Goal: Task Accomplishment & Management: Manage account settings

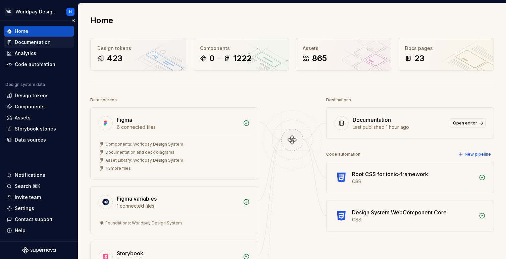
click at [41, 42] on div "Documentation" at bounding box center [33, 42] width 36 height 7
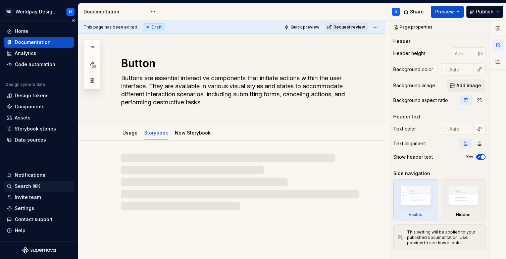
type textarea "*"
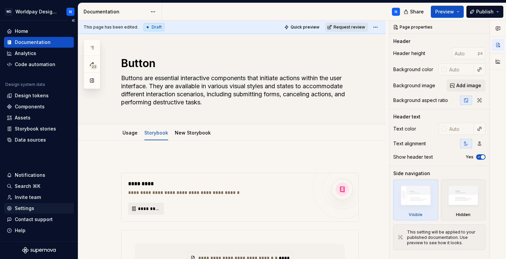
click at [30, 207] on div "Settings" at bounding box center [24, 208] width 19 height 7
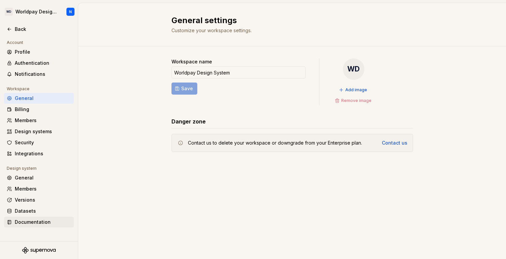
click at [47, 219] on div "Documentation" at bounding box center [43, 222] width 56 height 7
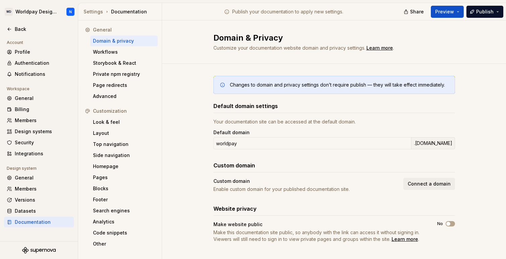
scroll to position [6, 0]
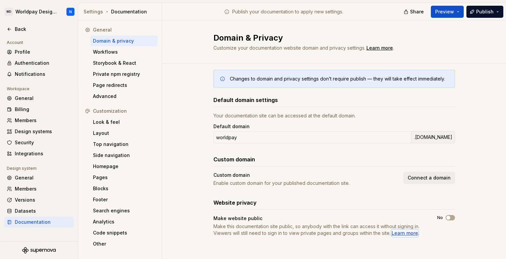
click at [405, 232] on div "Learn more" at bounding box center [404, 233] width 26 height 7
click at [433, 177] on span "Connect a domain" at bounding box center [428, 177] width 43 height 7
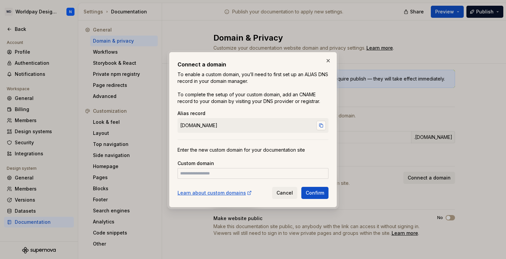
click at [323, 125] on button "button" at bounding box center [320, 125] width 9 height 9
click at [288, 193] on span "Cancel" at bounding box center [284, 192] width 16 height 7
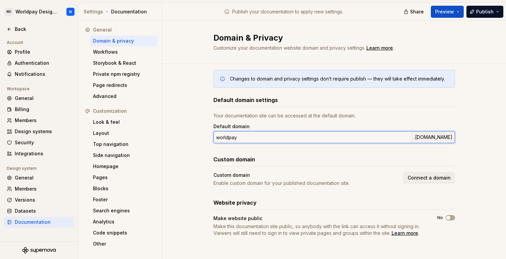
click at [261, 141] on input "worldpay" at bounding box center [311, 137] width 197 height 12
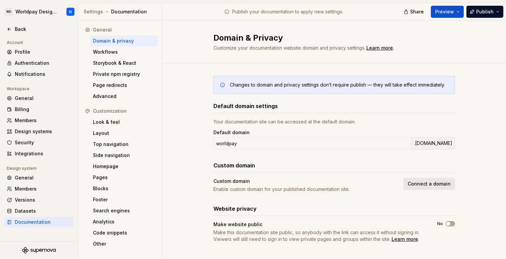
click at [433, 185] on span "Connect a domain" at bounding box center [428, 183] width 43 height 7
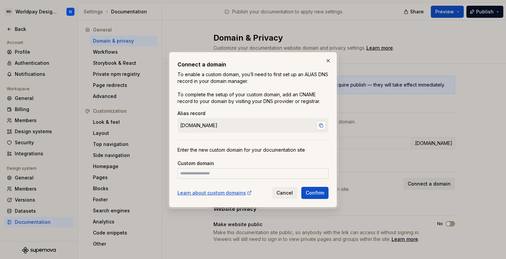
click at [322, 124] on button "button" at bounding box center [320, 125] width 9 height 9
click at [285, 192] on span "Cancel" at bounding box center [284, 192] width 16 height 7
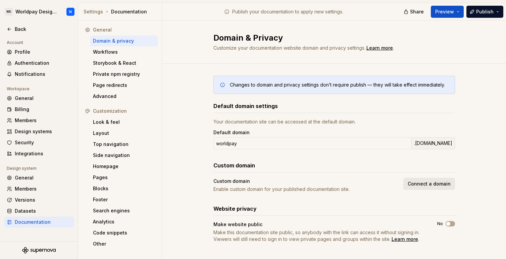
click at [429, 184] on span "Connect a domain" at bounding box center [428, 183] width 43 height 7
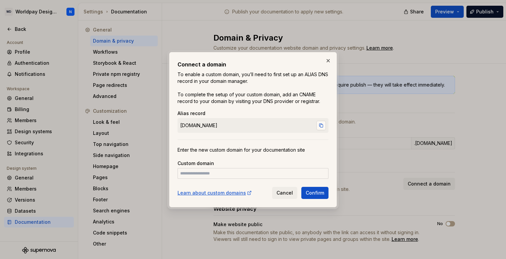
click at [322, 125] on button "button" at bounding box center [320, 125] width 9 height 9
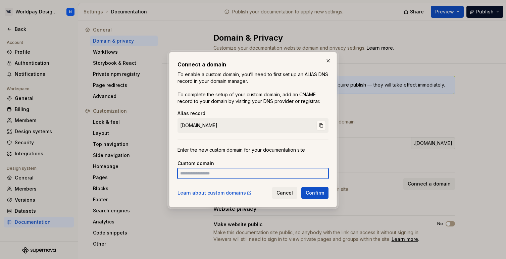
click at [249, 174] on input at bounding box center [252, 173] width 151 height 11
paste input "**********"
type input "**********"
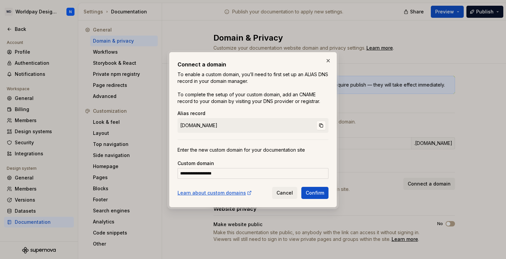
drag, startPoint x: 283, startPoint y: 195, endPoint x: 302, endPoint y: 155, distance: 44.1
click at [302, 155] on div "**********" at bounding box center [252, 129] width 151 height 138
click at [288, 190] on span "Cancel" at bounding box center [284, 192] width 16 height 7
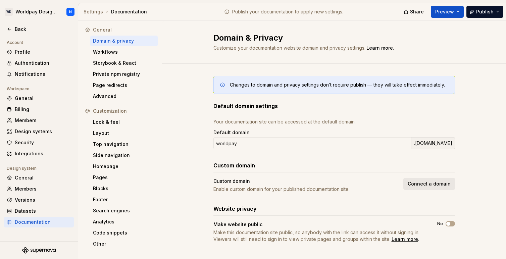
click at [435, 184] on span "Connect a domain" at bounding box center [428, 183] width 43 height 7
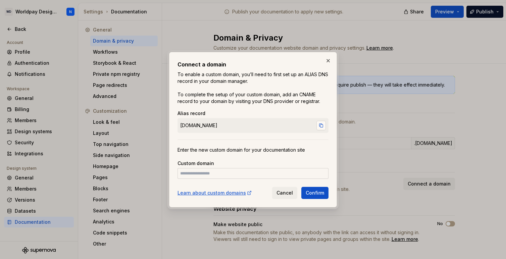
click at [323, 124] on button "button" at bounding box center [320, 125] width 9 height 9
click at [285, 192] on span "Cancel" at bounding box center [284, 192] width 16 height 7
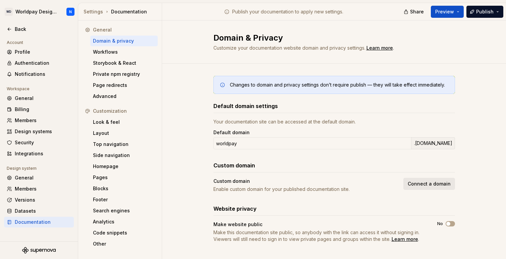
click at [436, 185] on span "Connect a domain" at bounding box center [428, 183] width 43 height 7
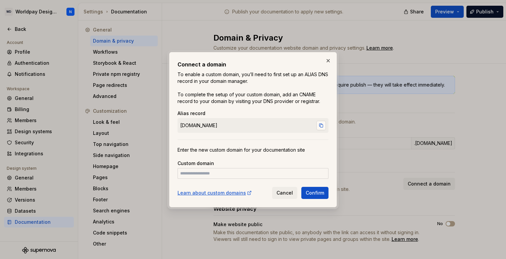
click at [322, 124] on button "button" at bounding box center [320, 125] width 9 height 9
drag, startPoint x: 288, startPoint y: 193, endPoint x: 283, endPoint y: 176, distance: 17.9
click at [283, 176] on div "Connect a domain To enable a custom domain, you’ll need to first set up an ALIA…" at bounding box center [252, 129] width 151 height 138
